Goal: Information Seeking & Learning: Learn about a topic

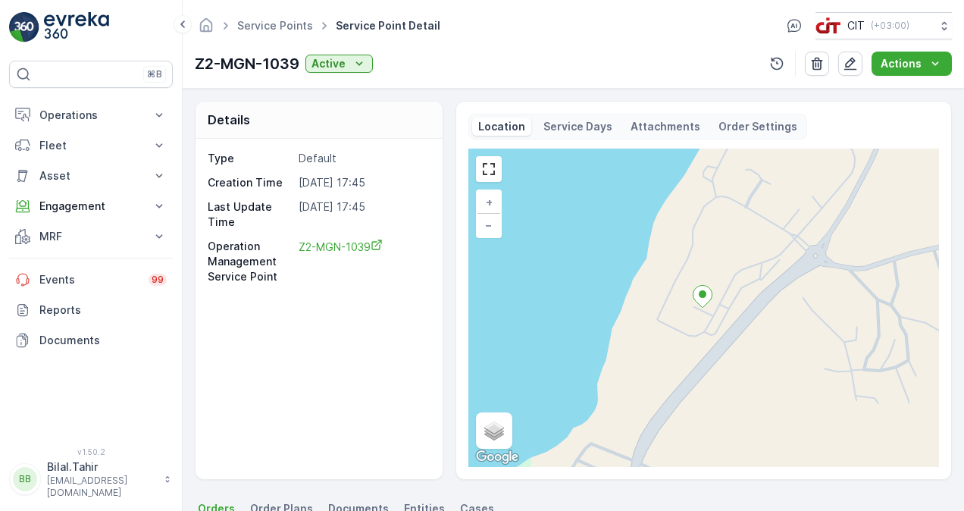
click at [29, 31] on img at bounding box center [24, 27] width 30 height 30
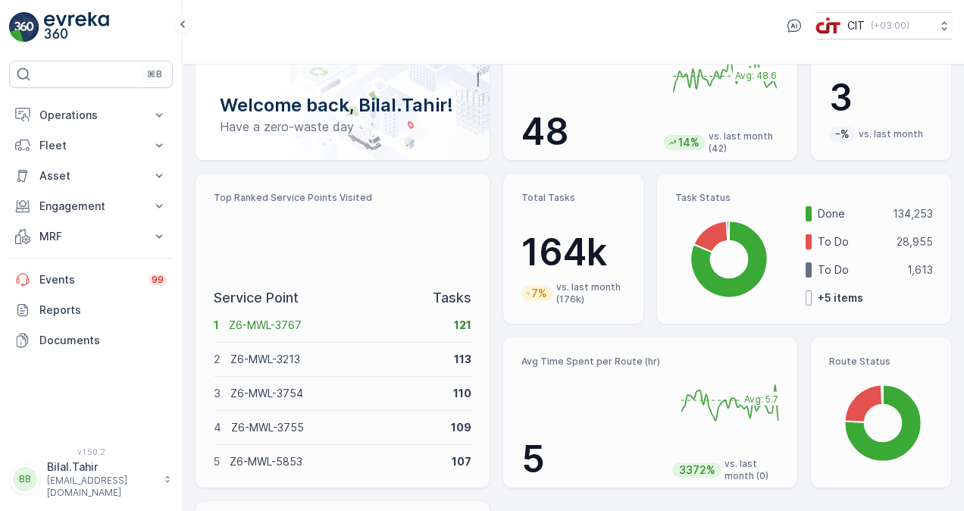
scroll to position [30, 0]
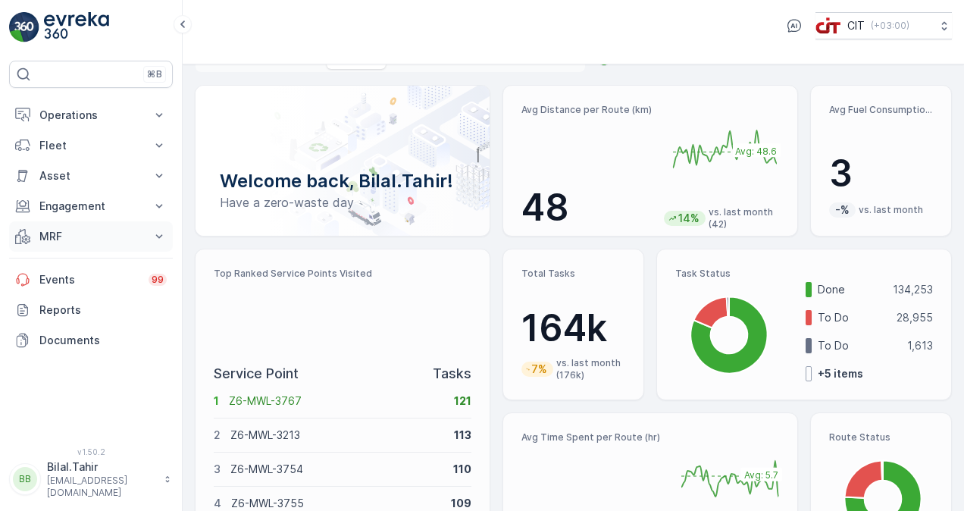
click at [105, 239] on p "MRF" at bounding box center [90, 236] width 103 height 15
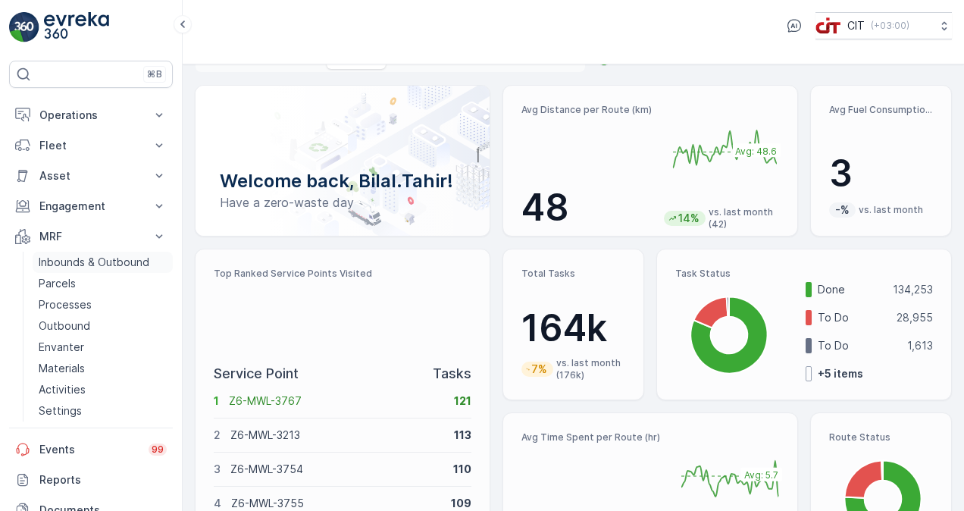
click at [109, 255] on p "Inbounds & Outbound" at bounding box center [94, 262] width 111 height 15
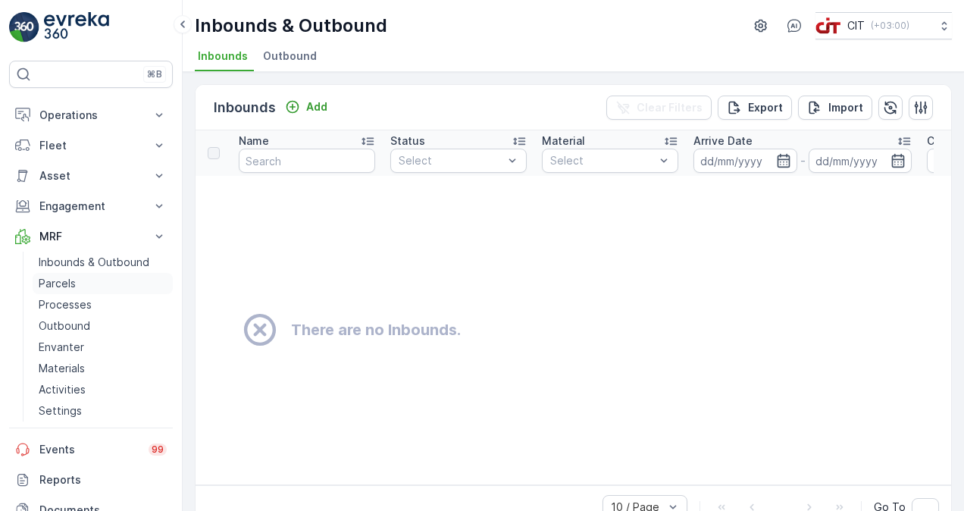
click at [108, 279] on link "Parcels" at bounding box center [103, 283] width 140 height 21
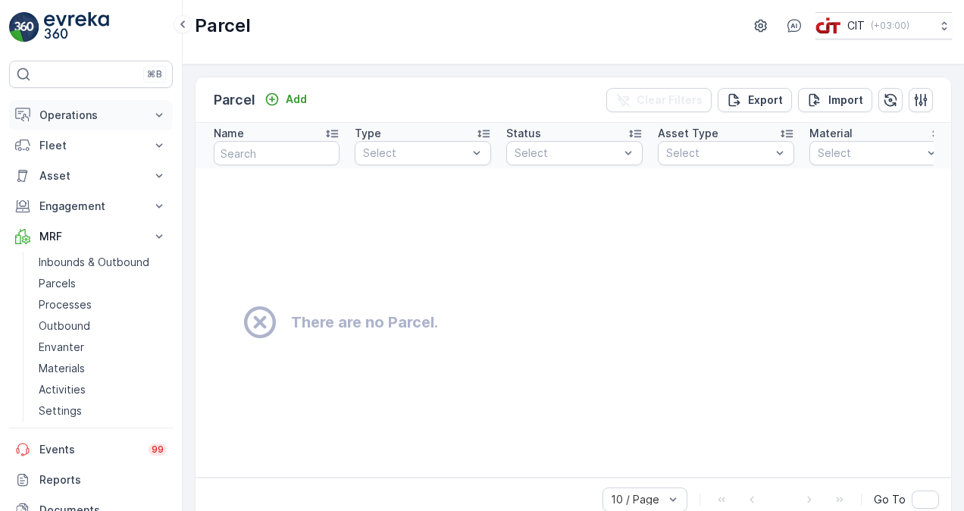
click at [134, 114] on p "Operations" at bounding box center [90, 115] width 103 height 15
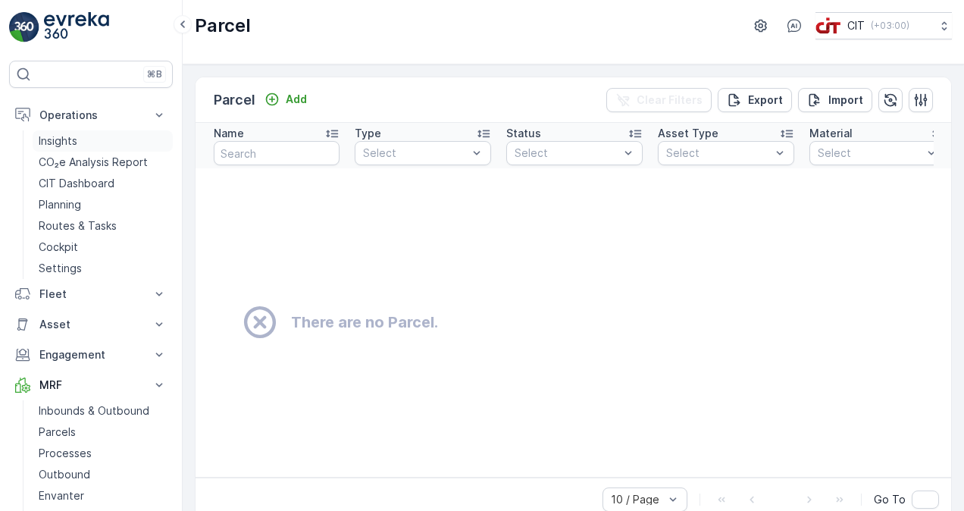
click at [114, 136] on link "Insights" at bounding box center [103, 140] width 140 height 21
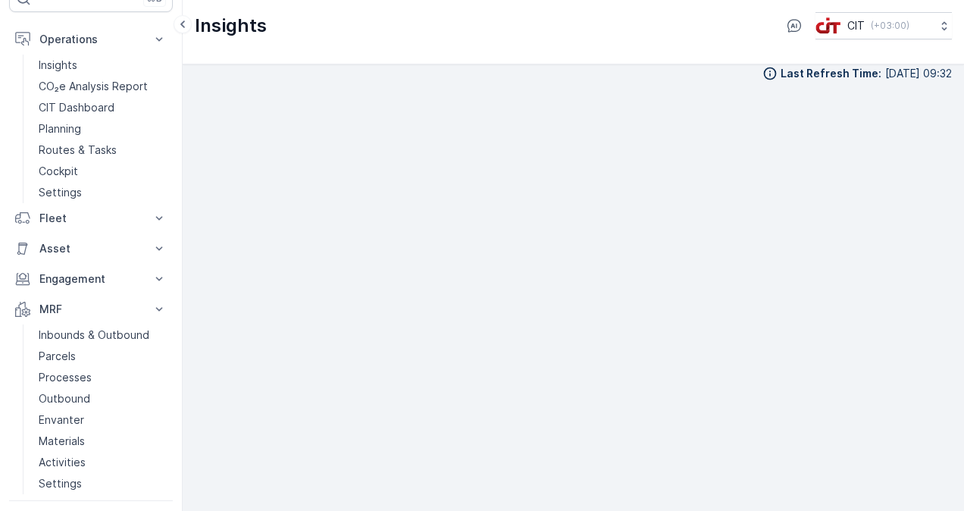
scroll to position [13, 0]
click at [55, 61] on p "Insights" at bounding box center [58, 65] width 39 height 15
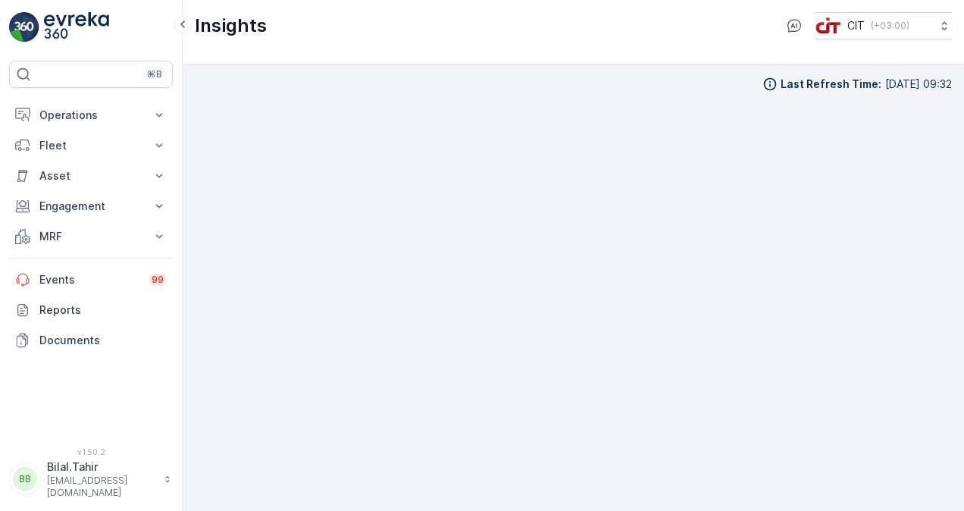
click at [180, 24] on icon at bounding box center [182, 24] width 17 height 18
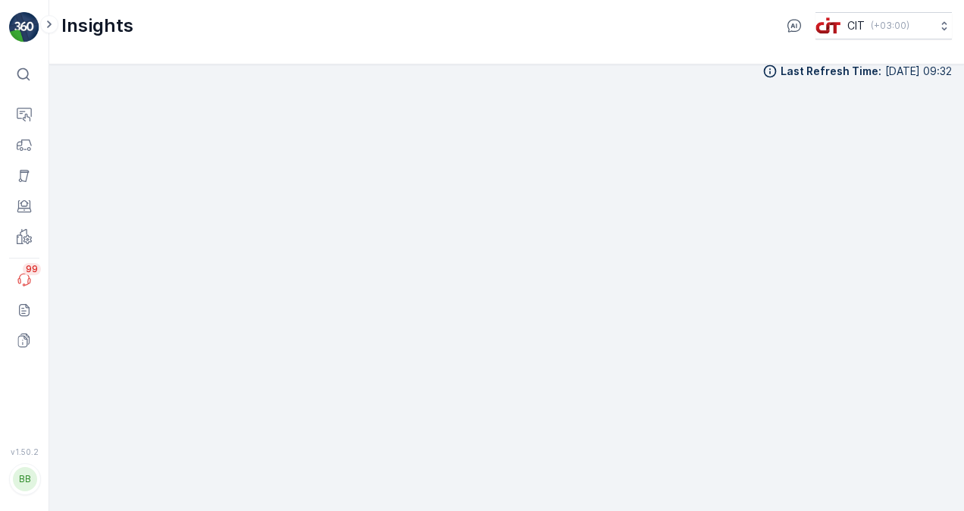
scroll to position [14, 0]
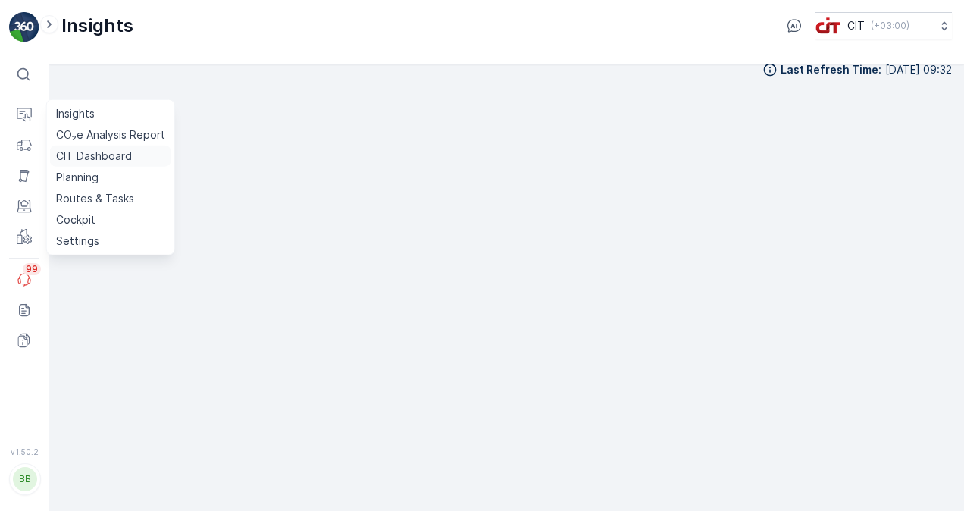
click at [109, 154] on p "CIT Dashboard" at bounding box center [94, 155] width 76 height 15
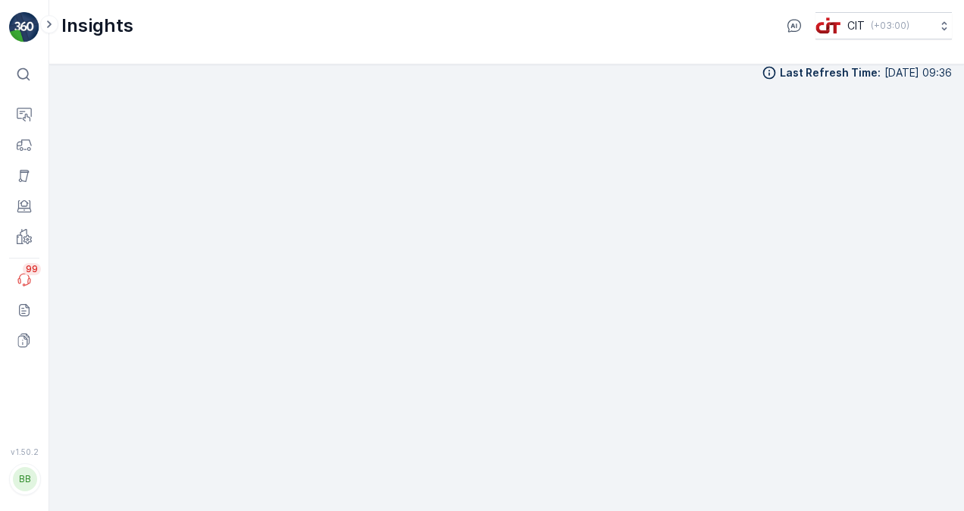
scroll to position [14, 0]
